Goal: Information Seeking & Learning: Find specific fact

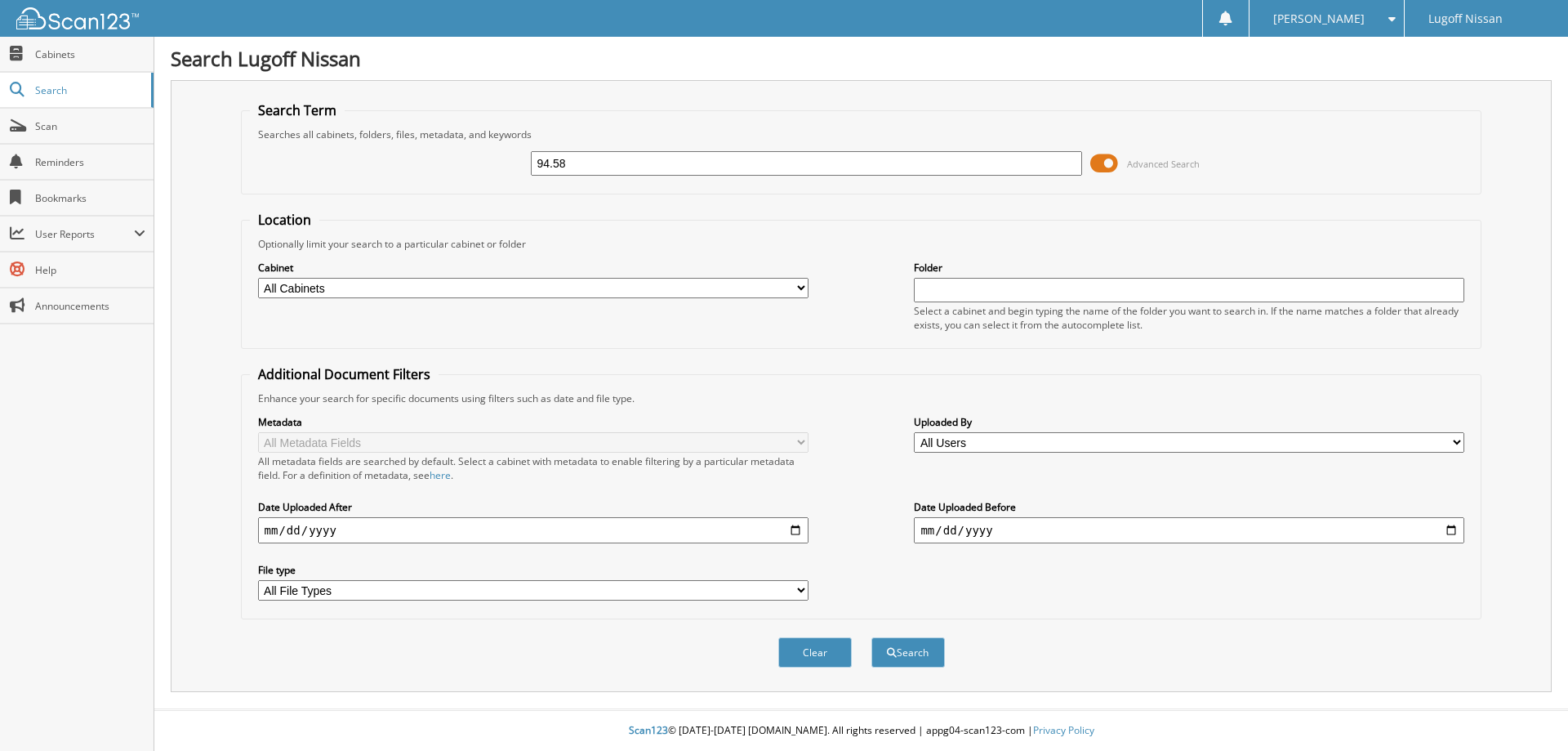
type input "94.58"
click at [871, 637] on button "Search" at bounding box center [908, 652] width 73 height 30
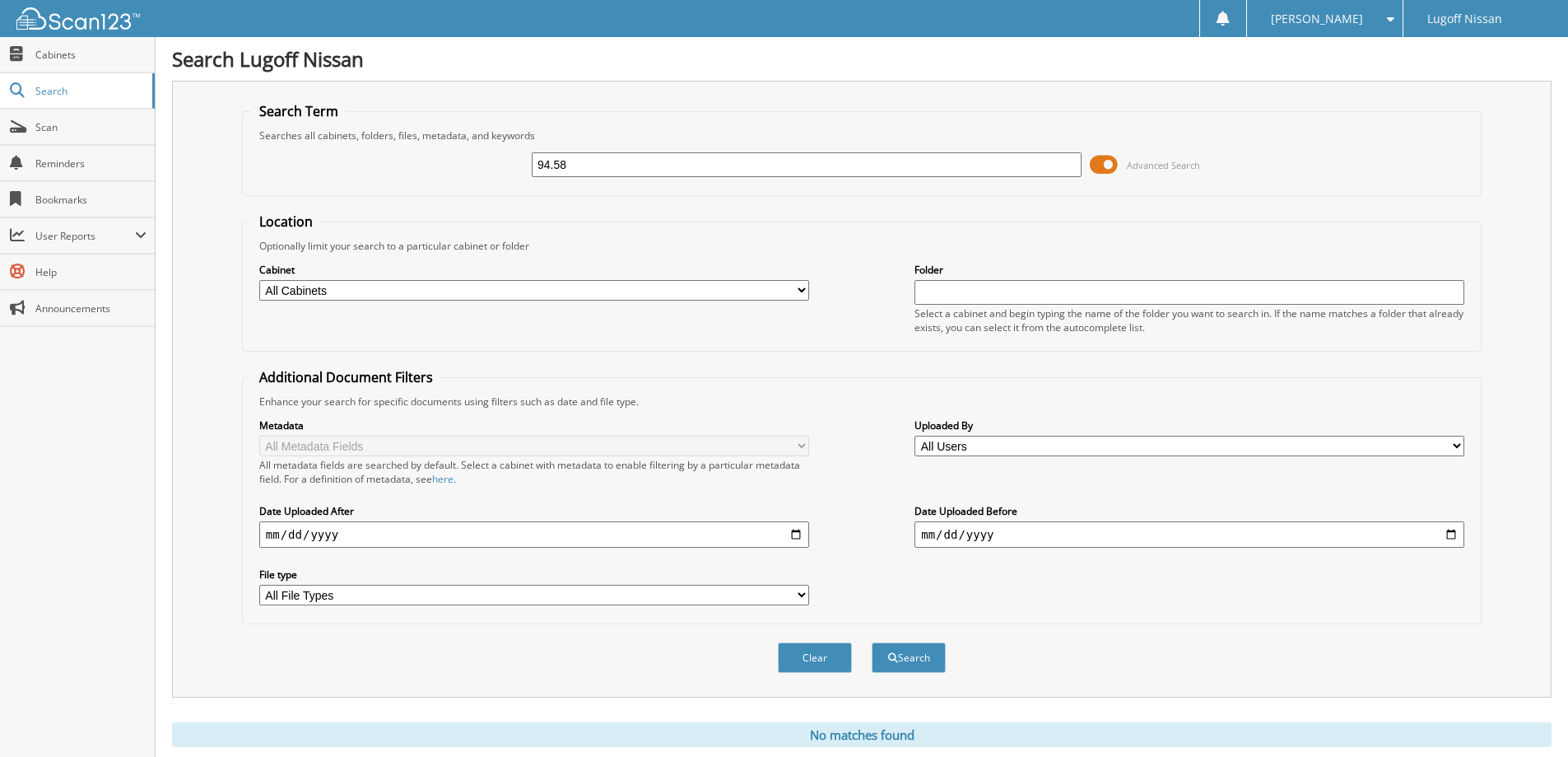
click at [1098, 170] on span at bounding box center [1104, 164] width 28 height 24
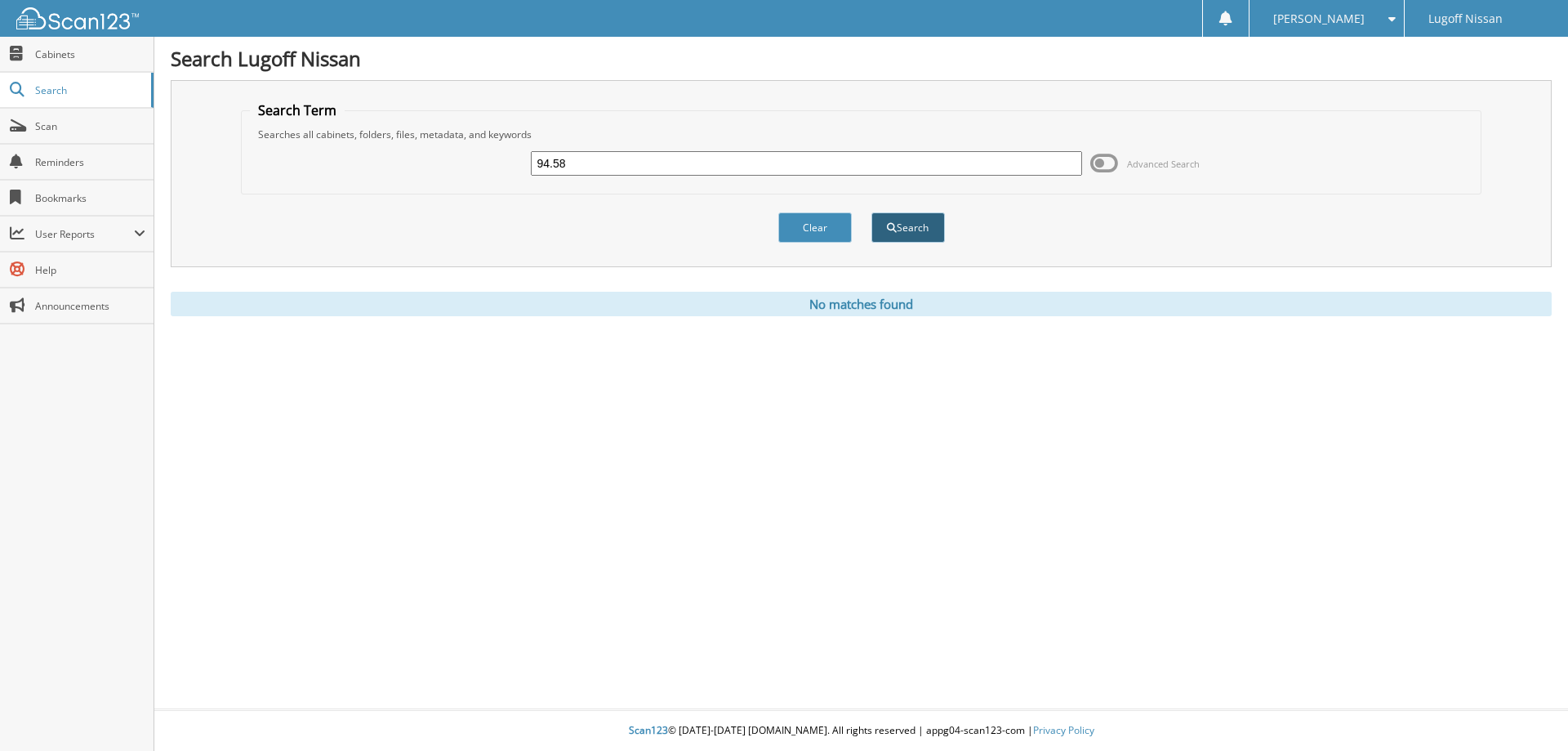
click at [910, 230] on button "Search" at bounding box center [908, 227] width 73 height 30
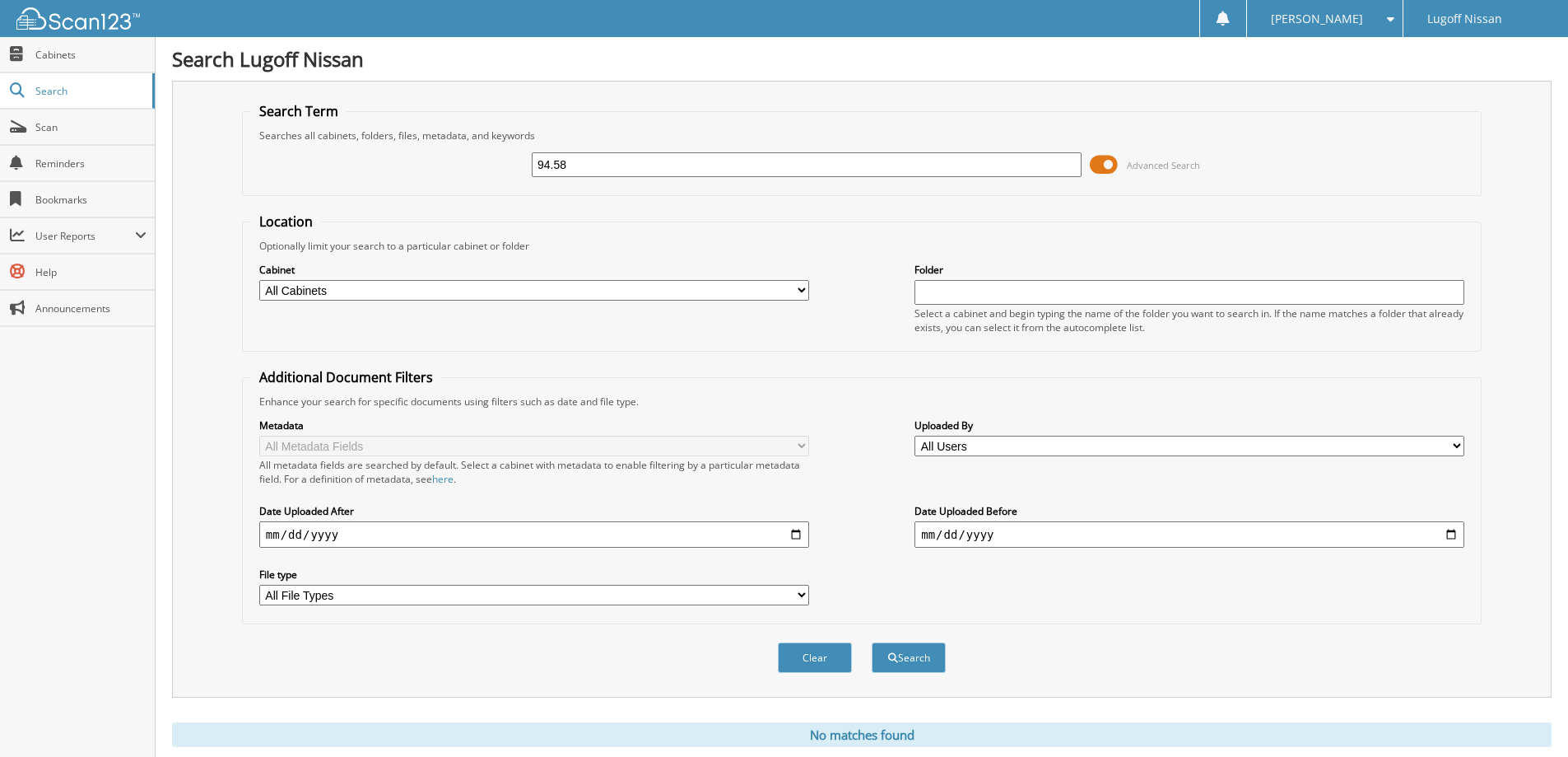
click at [1096, 167] on span at bounding box center [1104, 164] width 28 height 24
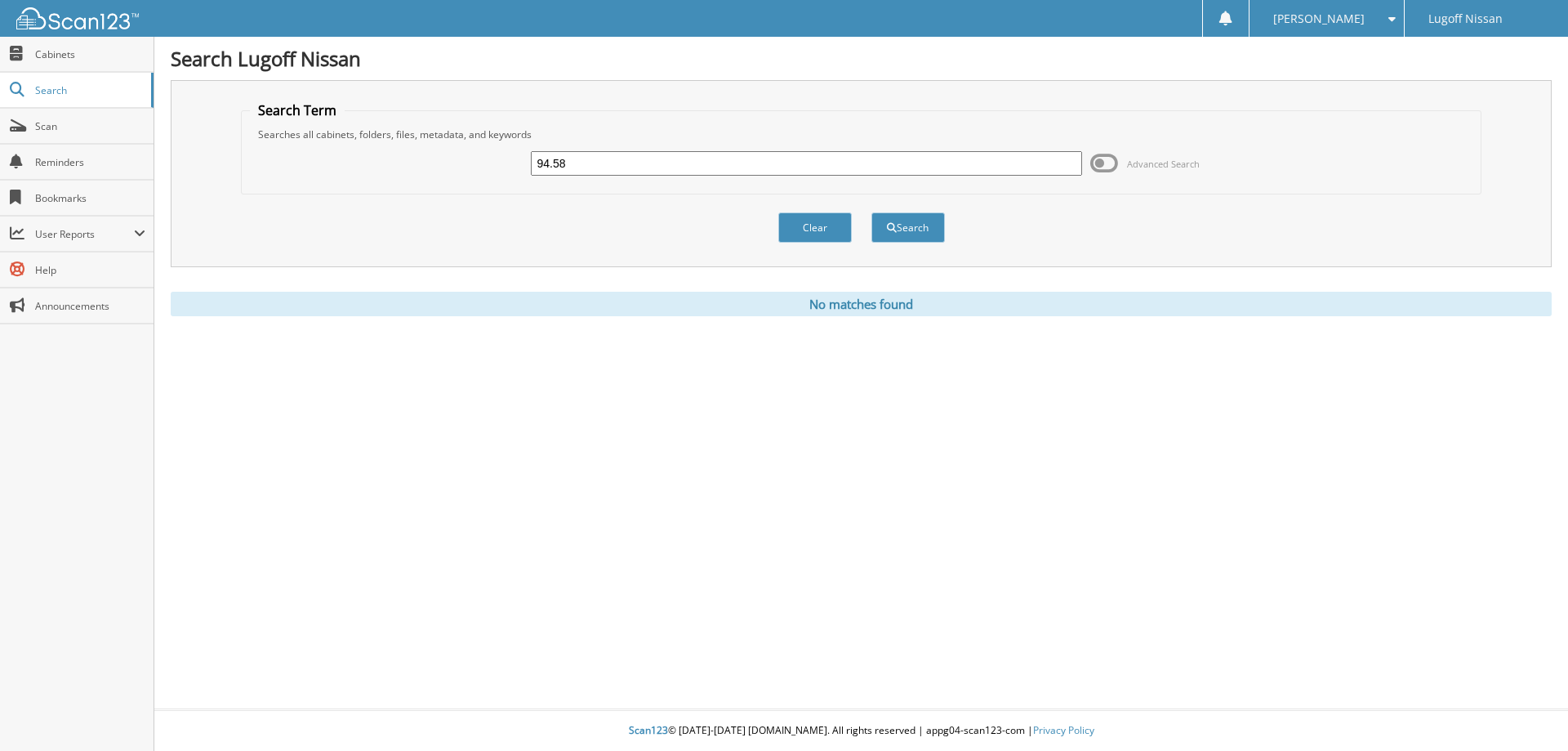
drag, startPoint x: 610, startPoint y: 165, endPoint x: 420, endPoint y: 149, distance: 190.7
click at [449, 168] on div "94.58 Advanced Search" at bounding box center [861, 163] width 1224 height 44
type input "Classic ford"
click at [902, 234] on button "Search" at bounding box center [908, 227] width 73 height 30
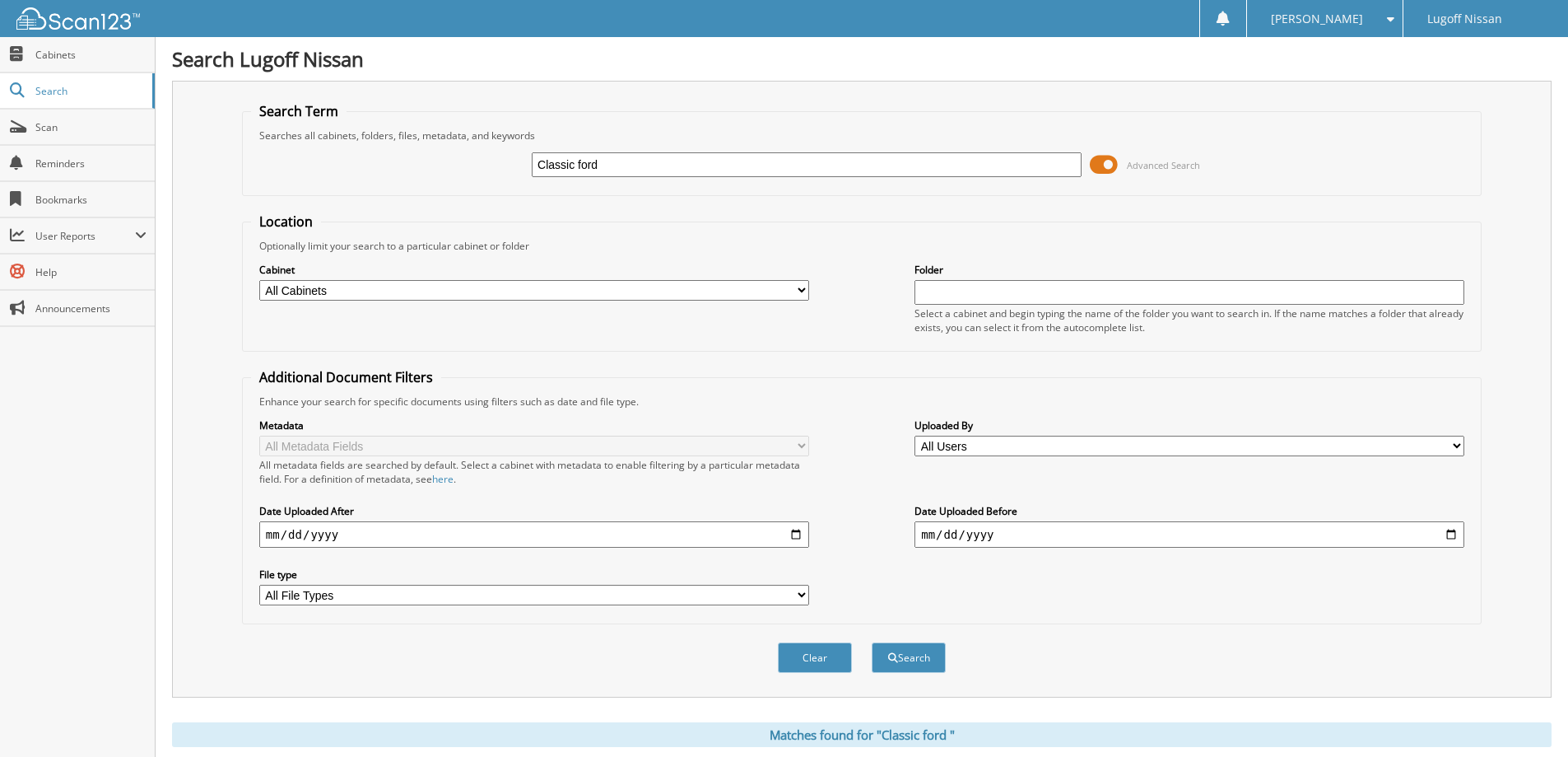
click at [1099, 164] on span at bounding box center [1104, 164] width 28 height 24
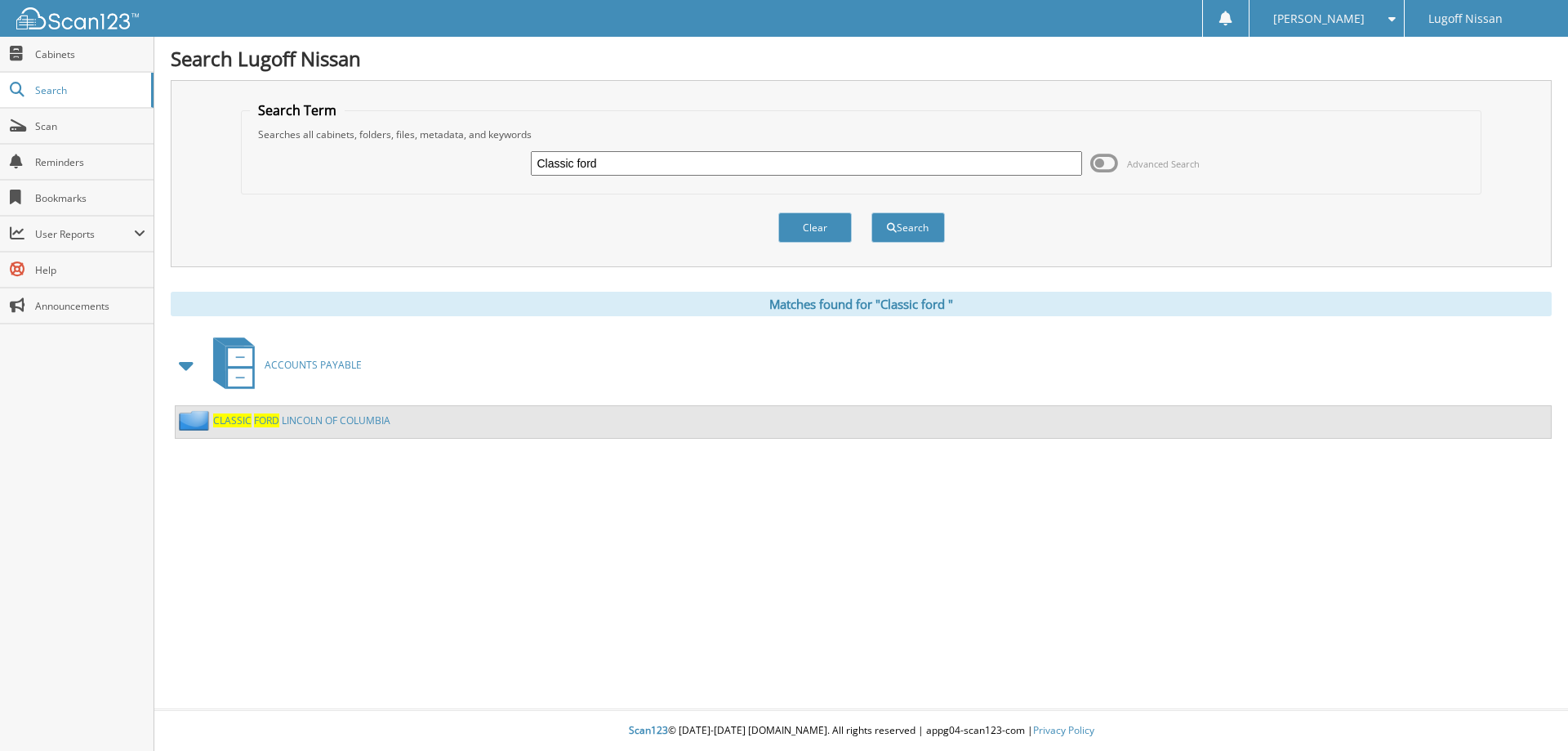
click at [262, 424] on span "F O R D" at bounding box center [266, 420] width 25 height 14
